Goal: Task Accomplishment & Management: Manage account settings

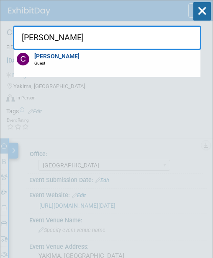
select select "[GEOGRAPHIC_DATA]"
click at [133, 44] on input "[PERSON_NAME]" at bounding box center [107, 38] width 189 height 24
drag, startPoint x: 125, startPoint y: 42, endPoint x: 27, endPoint y: 53, distance: 98.8
click at [27, 50] on div "Cody Davis Cody Davis Guest" at bounding box center [107, 35] width 189 height 29
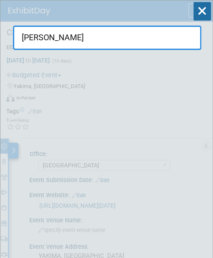
click at [83, 43] on input "[PERSON_NAME]" at bounding box center [107, 38] width 189 height 24
drag, startPoint x: 85, startPoint y: 39, endPoint x: -1, endPoint y: 42, distance: 85.6
click at [0, 42] on html "Leafguard Events Add Event Bulk Upload Events Shareable Event Boards Recently V…" at bounding box center [106, 129] width 213 height 258
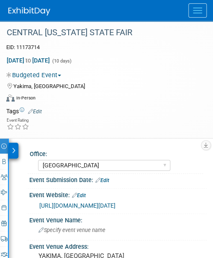
drag, startPoint x: 144, startPoint y: 130, endPoint x: 107, endPoint y: 100, distance: 48.1
click at [105, 100] on div "Virtual In-Person Hybrid <img src="https://www.exhibitday.com/Images/Format-Vir…" at bounding box center [101, 99] width 190 height 13
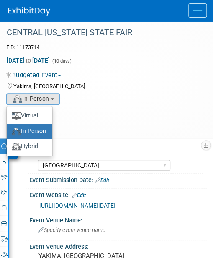
click at [211, 77] on div "CENTRAL WASHINGTON STATE FAIR EID: 11173714 Sep 19, 2025 to Sep 28, 2025 (10 da…" at bounding box center [106, 79] width 213 height 117
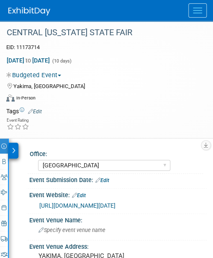
click at [197, 11] on button "Menu" at bounding box center [198, 10] width 18 height 14
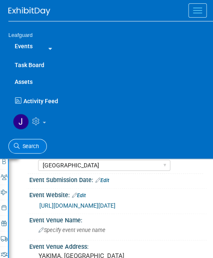
click at [30, 143] on span "Search" at bounding box center [29, 146] width 19 height 6
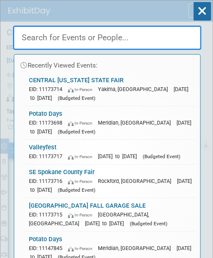
paste input "Cody Davis"
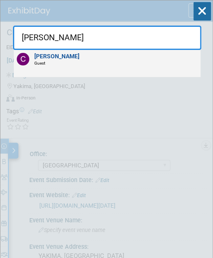
click at [48, 56] on strong "Cody Davis" at bounding box center [56, 56] width 45 height 7
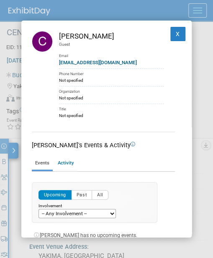
click at [40, 160] on link "Events" at bounding box center [42, 163] width 21 height 13
click at [172, 28] on button "X" at bounding box center [178, 34] width 15 height 14
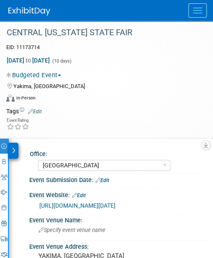
click at [202, 8] on button "Menu" at bounding box center [198, 10] width 18 height 14
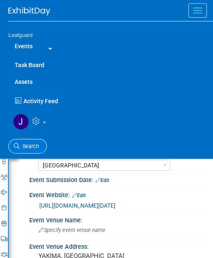
click at [23, 147] on span "Search" at bounding box center [29, 146] width 19 height 6
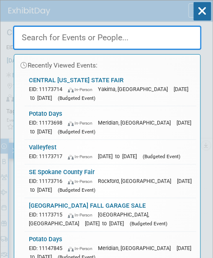
paste input "Cody Davis"
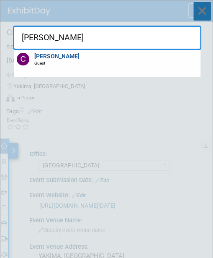
type input "Cody Davis"
click at [205, 12] on icon at bounding box center [203, 11] width 18 height 18
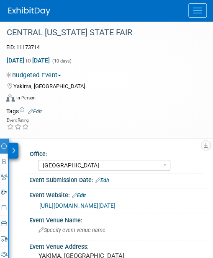
click at [199, 13] on span "Menu" at bounding box center [197, 13] width 9 height 1
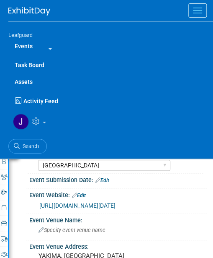
click at [31, 46] on link "Events" at bounding box center [23, 46] width 31 height 17
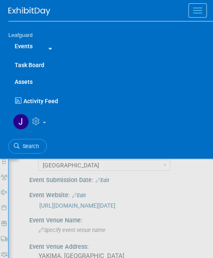
click at [49, 51] on div at bounding box center [48, 48] width 7 height 8
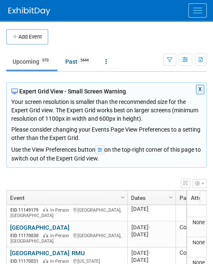
scroll to position [190, 0]
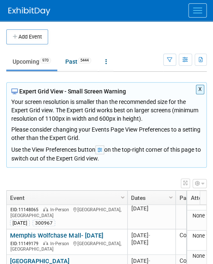
click at [139, 198] on link "Dates" at bounding box center [150, 198] width 39 height 14
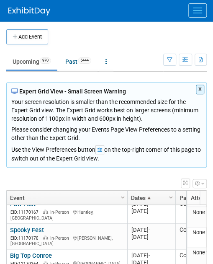
scroll to position [0, 0]
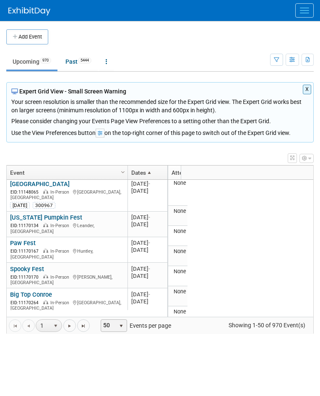
click at [125, 264] on span "select" at bounding box center [121, 326] width 7 height 7
click at [117, 264] on li "100" at bounding box center [117, 372] width 24 height 11
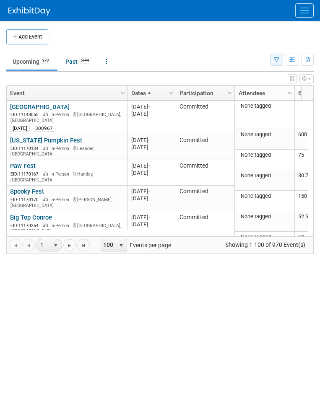
click at [213, 57] on icon "button" at bounding box center [276, 59] width 5 height 5
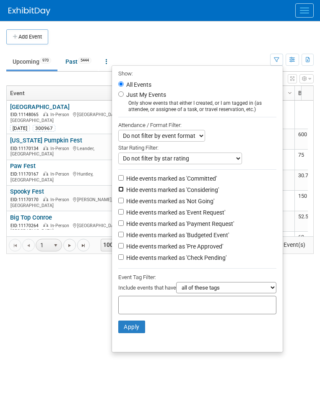
click at [118, 190] on input "Hide events marked as 'Considering'" at bounding box center [120, 189] width 5 height 5
checkbox input "true"
click at [118, 203] on input "Hide events marked as 'Not Going'" at bounding box center [120, 200] width 5 height 5
checkbox input "true"
click at [118, 214] on input "Hide events marked as 'Event Request'" at bounding box center [120, 211] width 5 height 5
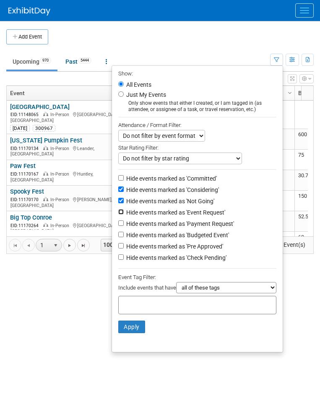
checkbox input "true"
click at [118, 226] on input "Hide events marked as 'Payment Request'" at bounding box center [120, 223] width 5 height 5
checkbox input "true"
click at [118, 237] on input "Hide events marked as 'Budgeted Event'" at bounding box center [120, 234] width 5 height 5
checkbox input "true"
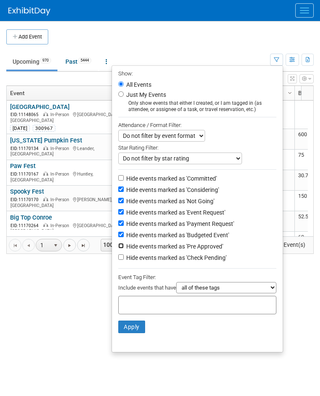
drag, startPoint x: 111, startPoint y: 250, endPoint x: 111, endPoint y: 258, distance: 8.0
click at [118, 249] on input "Hide events marked as 'Pre Approved'" at bounding box center [120, 245] width 5 height 5
checkbox input "true"
click at [118, 260] on input "Hide events marked as 'Check Pending'" at bounding box center [120, 257] width 5 height 5
checkbox input "true"
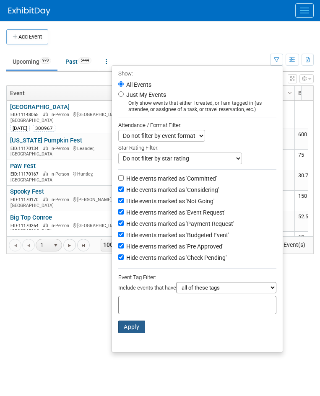
click at [121, 264] on button "Apply" at bounding box center [131, 327] width 27 height 13
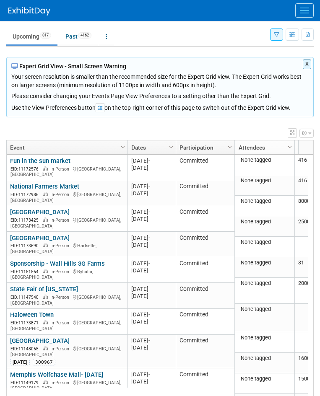
scroll to position [61, 0]
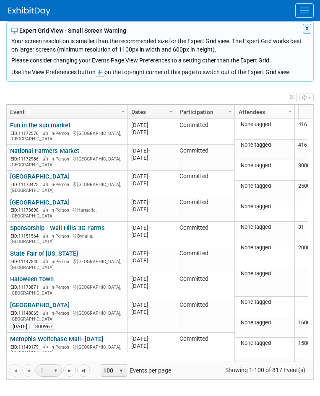
click at [172, 110] on span "Column Settings" at bounding box center [171, 111] width 7 height 7
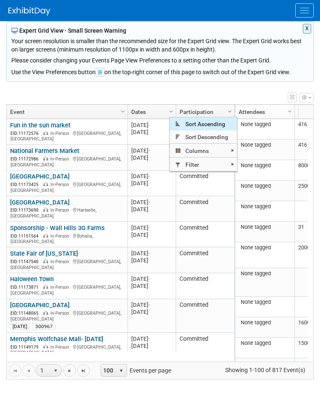
click at [198, 122] on span "Sort Ascending" at bounding box center [203, 123] width 67 height 13
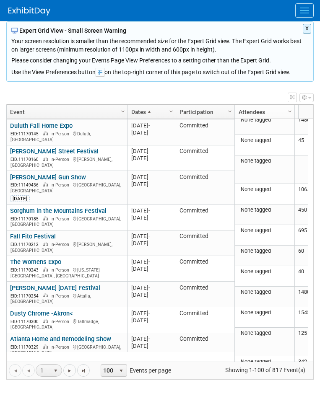
scroll to position [0, 0]
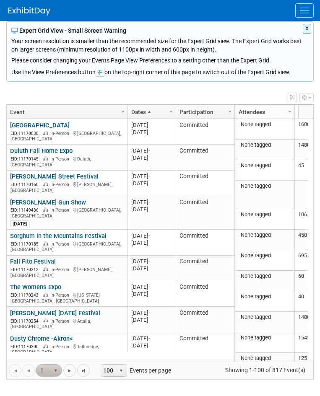
click at [59, 370] on span "1" at bounding box center [49, 370] width 26 height 13
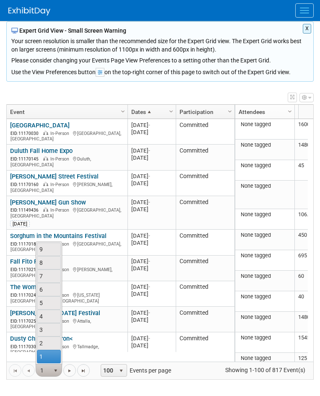
click at [57, 368] on span "1" at bounding box center [49, 370] width 26 height 13
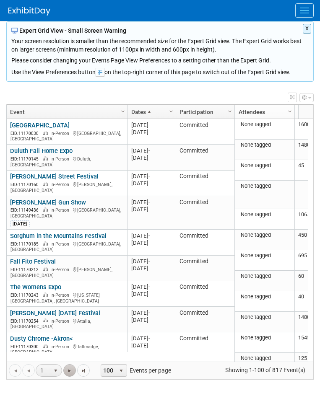
click at [76, 371] on link "Go to the next page" at bounding box center [69, 370] width 13 height 13
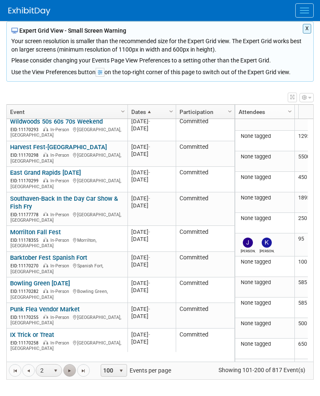
click at [71, 372] on span "Go to the next page" at bounding box center [69, 371] width 7 height 7
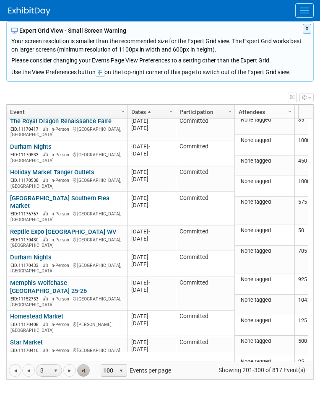
click at [84, 371] on span "Go to the last page" at bounding box center [83, 371] width 7 height 7
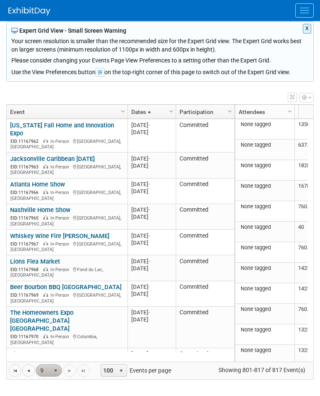
click at [58, 369] on span "9" at bounding box center [49, 370] width 26 height 13
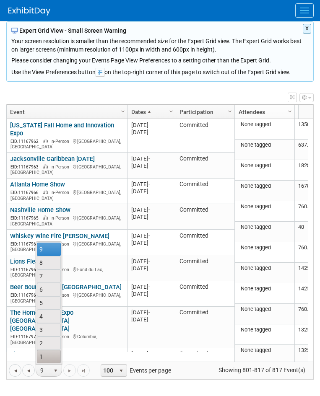
click at [54, 354] on link "1" at bounding box center [49, 356] width 24 height 13
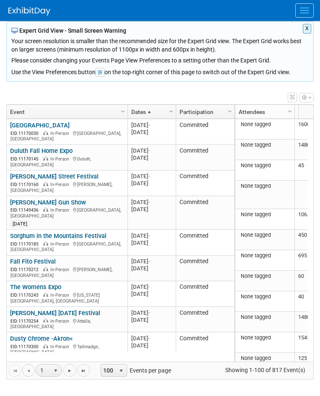
click at [30, 370] on span "Go to the previous page" at bounding box center [28, 371] width 7 height 7
click at [21, 370] on link "Go to the first page" at bounding box center [15, 370] width 13 height 13
click at [31, 369] on span "Go to the previous page" at bounding box center [28, 371] width 7 height 7
click at [59, 368] on span "1" at bounding box center [49, 370] width 26 height 13
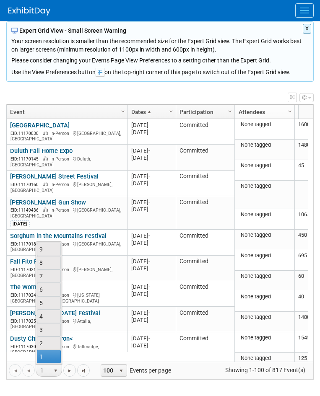
click at [303, 10] on button "Menu" at bounding box center [304, 10] width 18 height 14
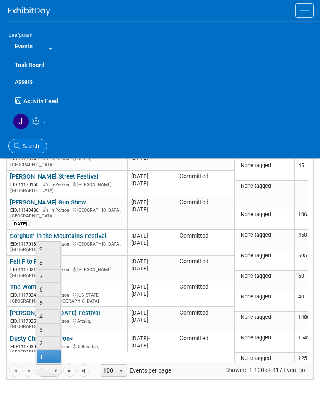
click at [23, 151] on link "Search" at bounding box center [27, 146] width 39 height 15
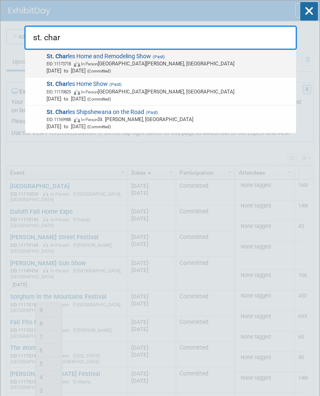
type input "st. char"
click at [121, 65] on span "EID: 11173718 In-Person Saint Charles, MO" at bounding box center [170, 63] width 247 height 7
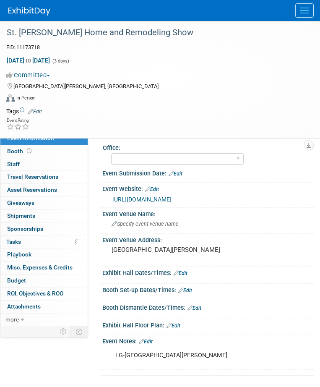
click at [50, 72] on button "Committed" at bounding box center [29, 75] width 47 height 9
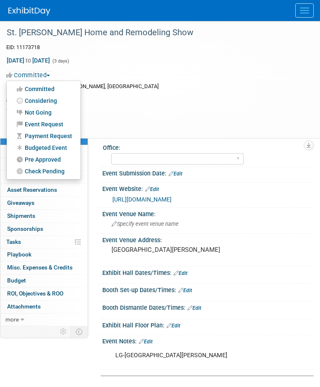
drag, startPoint x: 53, startPoint y: 145, endPoint x: 93, endPoint y: 155, distance: 41.2
click at [53, 145] on link "Budgeted Event" at bounding box center [44, 148] width 74 height 12
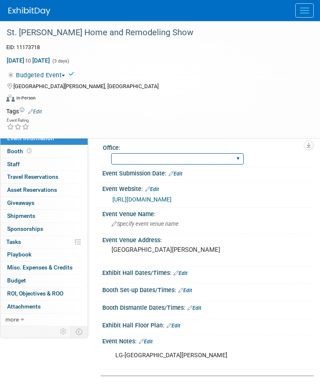
click at [177, 156] on select "Albany Arkansas Austin Birmingham Charlotte Chicago Cleveland Colorado Columbia…" at bounding box center [177, 158] width 133 height 11
click at [174, 156] on select "Albany Arkansas Austin Birmingham Charlotte Chicago Cleveland Colorado Columbia…" at bounding box center [177, 158] width 133 height 11
select select "[GEOGRAPHIC_DATA][PERSON_NAME]"
click at [111, 153] on select "Albany Arkansas Austin Birmingham Charlotte Chicago Cleveland Colorado Columbia…" at bounding box center [177, 158] width 133 height 11
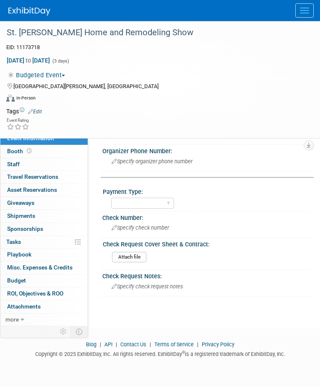
scroll to position [360, 0]
click at [15, 163] on span "Staff 0" at bounding box center [13, 164] width 13 height 7
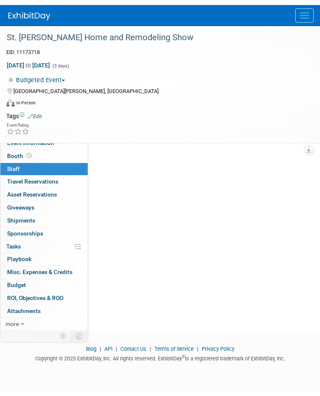
scroll to position [0, 0]
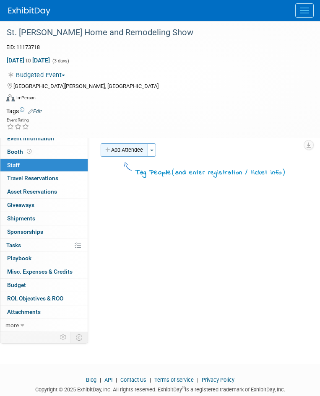
click at [137, 150] on button "Add Attendee" at bounding box center [124, 149] width 47 height 13
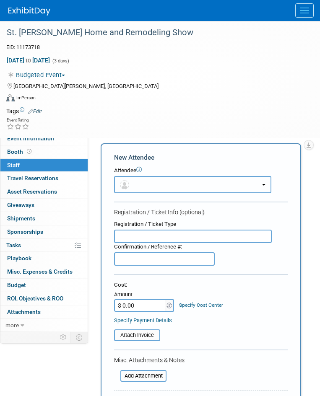
click at [146, 191] on button "button" at bounding box center [192, 184] width 157 height 17
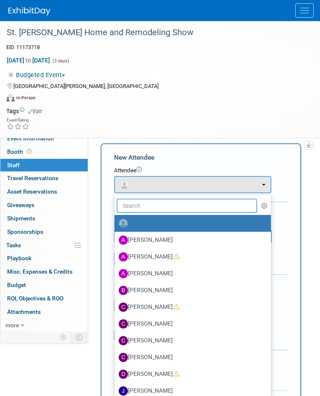
click at [154, 207] on input "text" at bounding box center [187, 206] width 141 height 14
type input "jo"
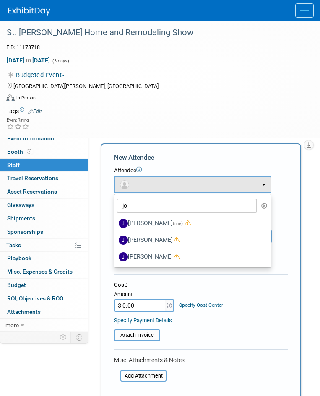
click at [173, 223] on span "(me)" at bounding box center [178, 224] width 10 height 6
click at [116, 223] on input "Joey Egbert (me)" at bounding box center [112, 222] width 5 height 5
select select "42b345c0-50c4-4e30-b12f-944b97d3667c"
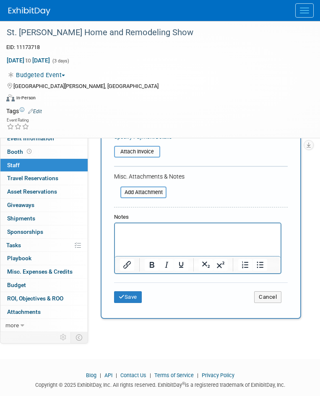
scroll to position [274, 0]
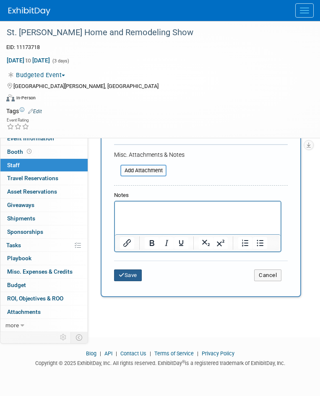
click at [136, 276] on button "Save" at bounding box center [128, 276] width 28 height 12
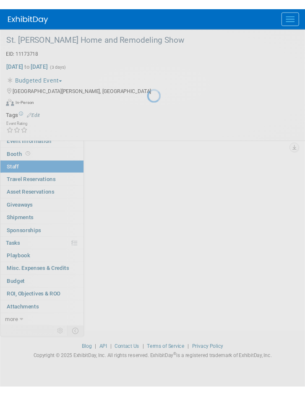
scroll to position [26, 0]
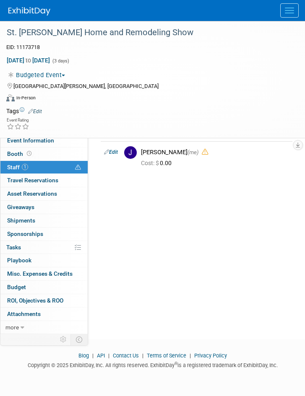
drag, startPoint x: 270, startPoint y: 40, endPoint x: 215, endPoint y: 55, distance: 57.5
click at [215, 55] on div "Sep 19, 2025 to Sep 21, 2025 (3 days) Sep 19, 2025 to Sep 21, 2025 Budgeted Eve…" at bounding box center [147, 79] width 294 height 53
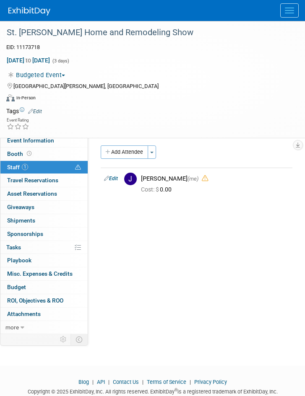
click at [168, 122] on div "Event Rating" at bounding box center [147, 124] width 294 height 15
click at [79, 98] on div "Virtual In-Person Hybrid <img src="https://www.exhibitday.com/Images/Format-Vir…" at bounding box center [147, 99] width 282 height 13
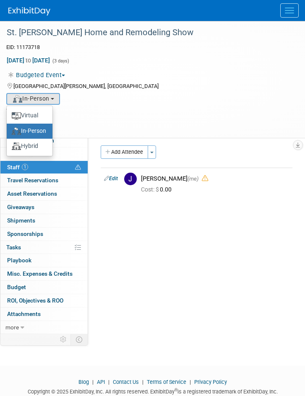
drag, startPoint x: 79, startPoint y: 98, endPoint x: 44, endPoint y: 107, distance: 35.8
click at [44, 107] on ul "Virtual In-Person Hybrid" at bounding box center [29, 131] width 47 height 51
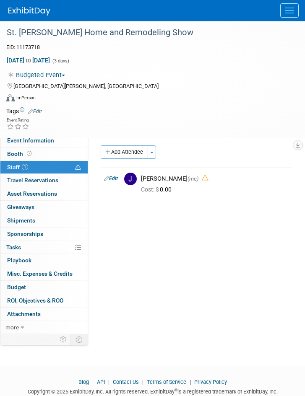
click at [88, 107] on td at bounding box center [165, 111] width 246 height 8
drag, startPoint x: 266, startPoint y: 140, endPoint x: 265, endPoint y: 124, distance: 15.5
click at [265, 126] on div "Event Rating" at bounding box center [147, 124] width 294 height 15
click at [265, 124] on div "Event Rating" at bounding box center [147, 124] width 294 height 15
drag, startPoint x: 47, startPoint y: 109, endPoint x: 274, endPoint y: 194, distance: 242.4
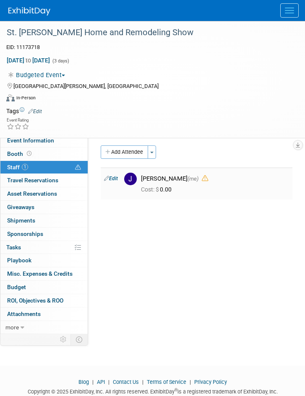
click at [286, 183] on td "Joey Egbert (me) Cost: $" at bounding box center [215, 184] width 155 height 32
click at [23, 332] on link "more" at bounding box center [43, 327] width 87 height 13
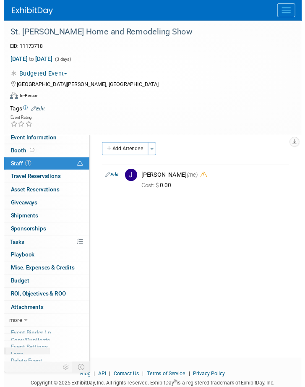
scroll to position [27, 0]
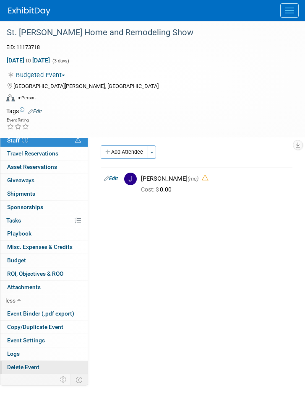
click at [33, 362] on link "Delete Event" at bounding box center [43, 367] width 87 height 13
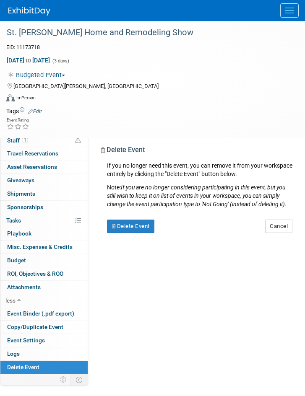
click at [109, 346] on div "Office: Albany Arkansas Austin Birmingham Charlotte Chicago Cleveland Colorado …" at bounding box center [193, 267] width 211 height 267
drag, startPoint x: 164, startPoint y: 107, endPoint x: 144, endPoint y: 119, distance: 23.0
click at [141, 120] on div "Event Rating" at bounding box center [147, 124] width 294 height 15
click at [282, 231] on button "Cancel" at bounding box center [278, 226] width 27 height 13
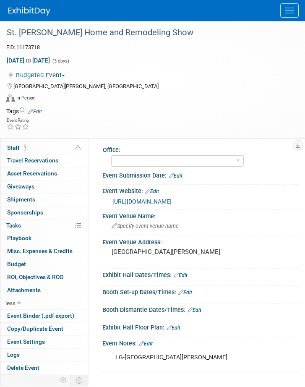
drag, startPoint x: 282, startPoint y: 231, endPoint x: 167, endPoint y: 95, distance: 178.2
click at [172, 94] on div "Virtual In-Person Hybrid <img src="https://www.exhibitday.com/Images/Format-Vir…" at bounding box center [147, 99] width 282 height 13
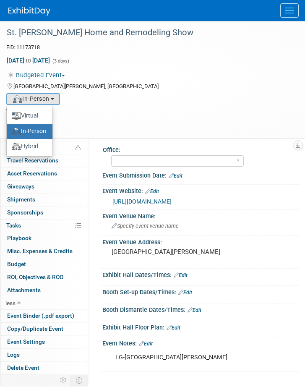
click at [82, 103] on div "Virtual In-Person Hybrid <img src="https://www.exhibitday.com/Images/Format-Vir…" at bounding box center [147, 99] width 282 height 13
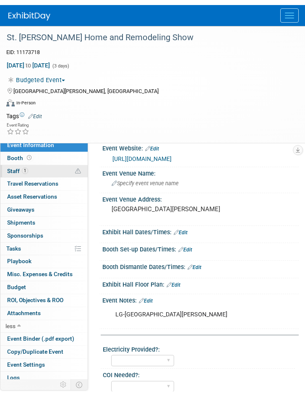
scroll to position [0, 0]
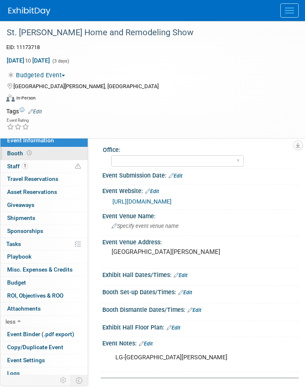
click at [33, 155] on link "Booth" at bounding box center [43, 153] width 87 height 13
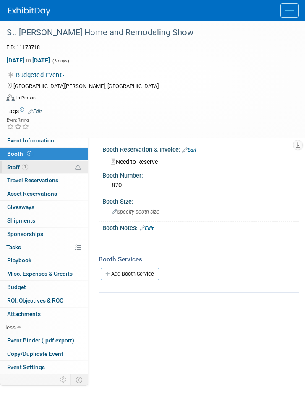
click at [43, 167] on link "1 Staff 1" at bounding box center [43, 167] width 87 height 13
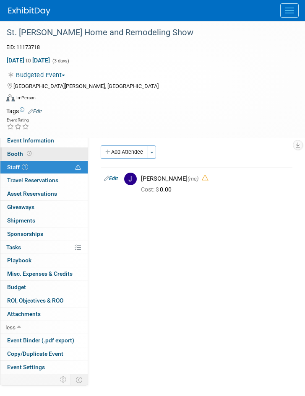
click at [47, 156] on link "Booth" at bounding box center [43, 154] width 87 height 13
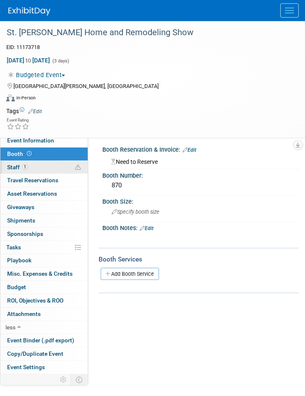
drag, startPoint x: 47, startPoint y: 167, endPoint x: 35, endPoint y: 167, distance: 11.8
click at [35, 167] on link "1 Staff 1" at bounding box center [43, 167] width 87 height 13
